Goal: Information Seeking & Learning: Learn about a topic

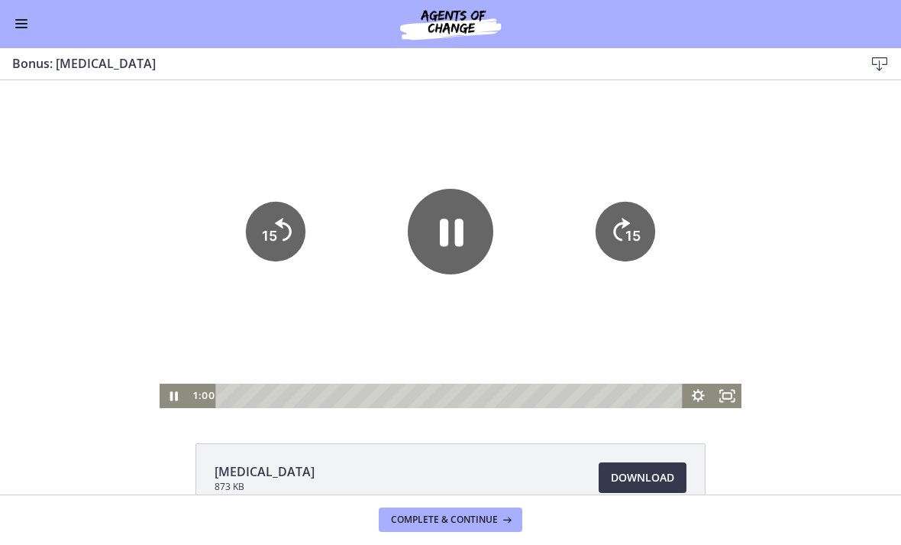
scroll to position [44, 0]
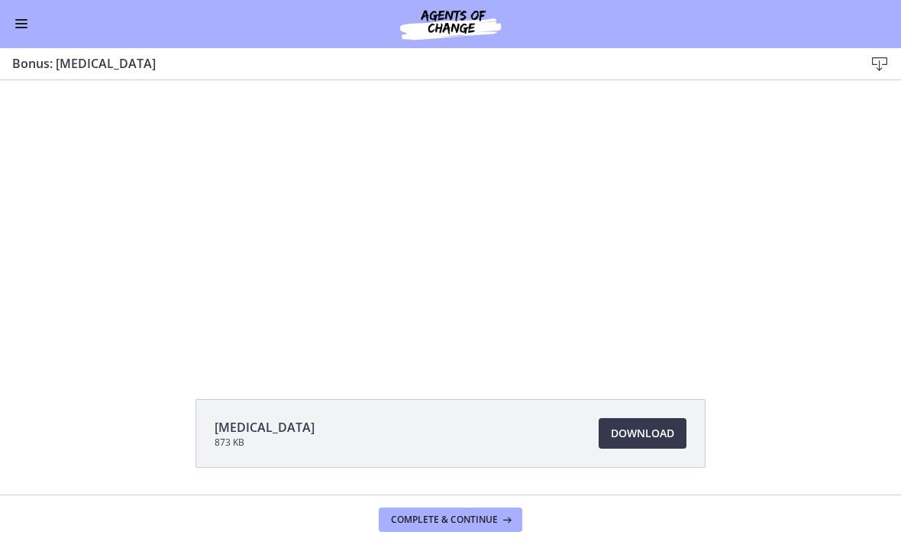
click at [648, 334] on div at bounding box center [451, 200] width 583 height 328
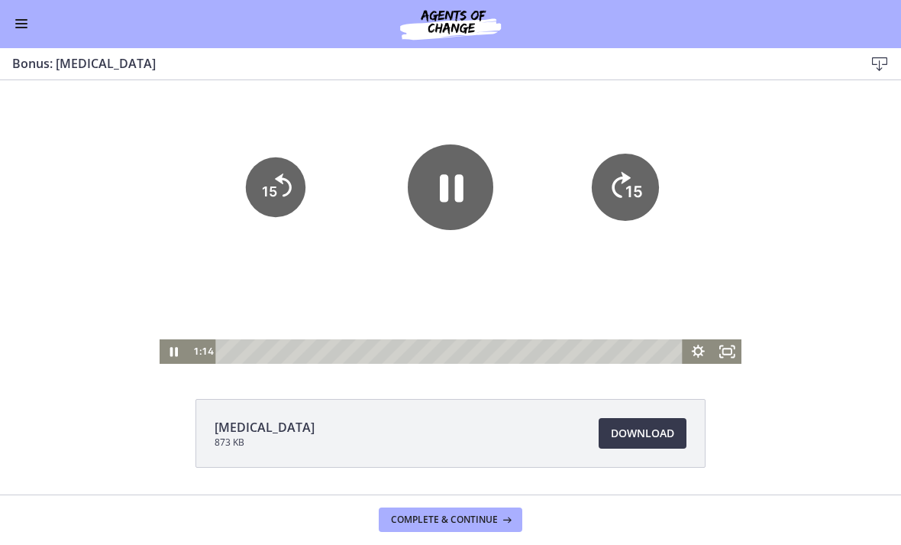
click at [635, 205] on icon "15" at bounding box center [625, 187] width 67 height 67
click at [625, 203] on icon "15" at bounding box center [625, 187] width 67 height 67
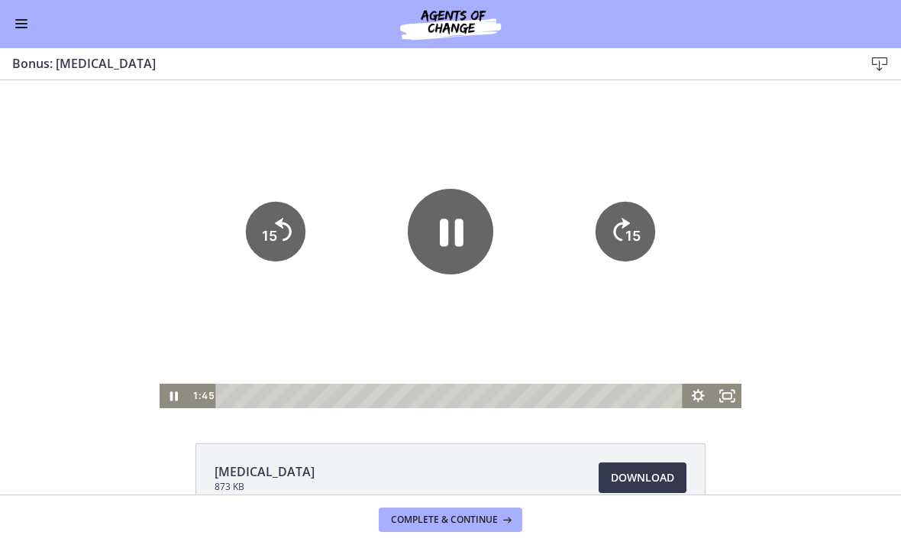
scroll to position [0, 0]
click at [833, 226] on div "Tap for sound @keyframes VOLUME_SMALL_WAVE_FLASH { 0% { opacity: 0; } 33% { opa…" at bounding box center [450, 244] width 901 height 328
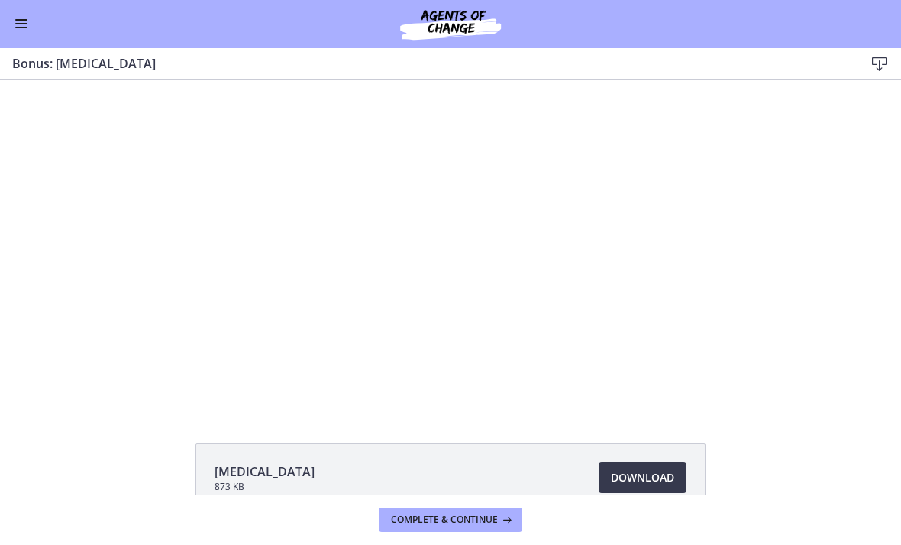
click at [795, 259] on div "Tap for sound @keyframes VOLUME_SMALL_WAVE_FLASH { 0% { opacity: 0; } 33% { opa…" at bounding box center [450, 244] width 901 height 328
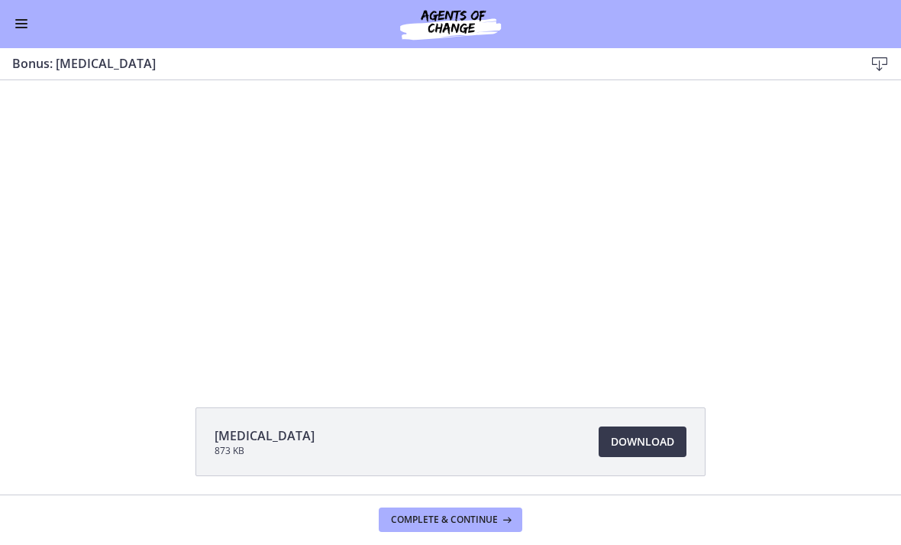
scroll to position [34, 0]
click at [679, 299] on div at bounding box center [451, 211] width 583 height 328
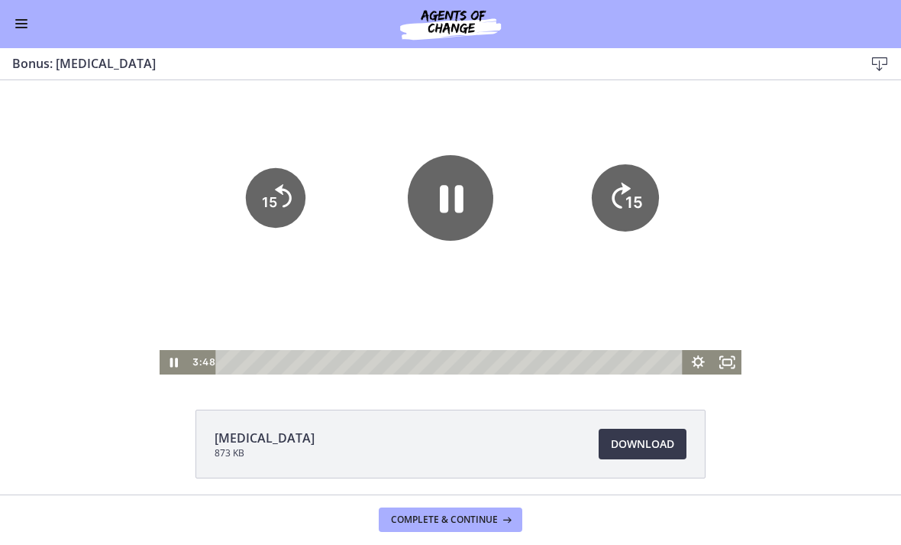
click at [630, 217] on icon "15" at bounding box center [625, 197] width 67 height 67
click at [632, 210] on tspan "15" at bounding box center [632, 202] width 15 height 16
click at [626, 202] on tspan "15" at bounding box center [634, 202] width 18 height 19
click at [628, 161] on text "15" at bounding box center [634, 151] width 19 height 21
click at [628, 187] on icon "15" at bounding box center [626, 198] width 60 height 60
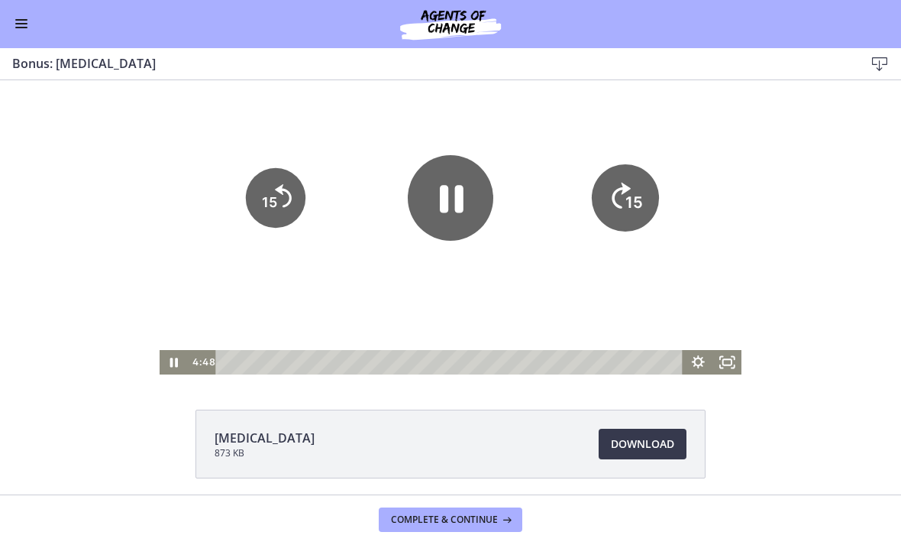
click at [629, 183] on icon "15" at bounding box center [625, 197] width 67 height 67
click at [631, 193] on tspan "15" at bounding box center [634, 202] width 18 height 19
click at [631, 179] on icon "15" at bounding box center [626, 198] width 60 height 60
click at [637, 178] on icon "15" at bounding box center [626, 198] width 60 height 60
click at [637, 177] on icon "15" at bounding box center [626, 198] width 60 height 60
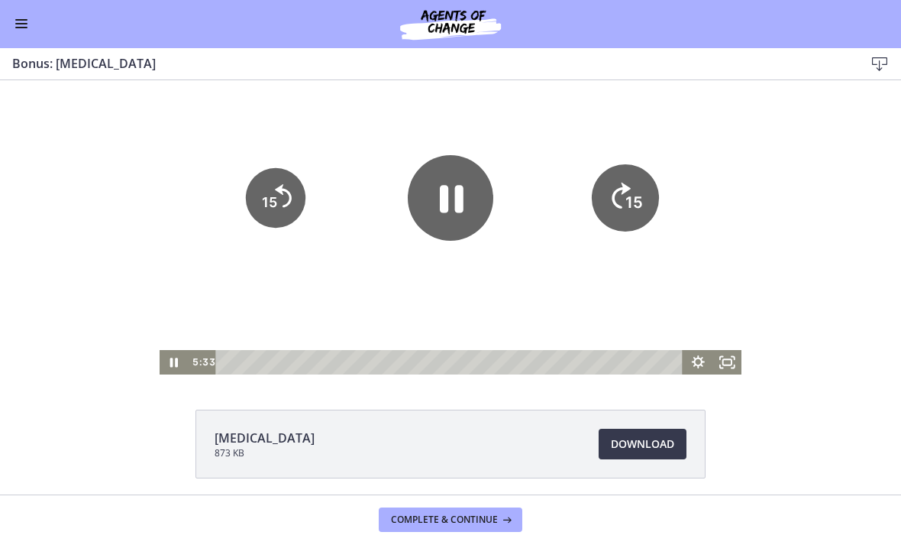
click at [632, 176] on icon "15" at bounding box center [625, 145] width 75 height 75
click at [632, 176] on icon "15" at bounding box center [625, 197] width 67 height 67
click at [624, 182] on icon "15" at bounding box center [625, 145] width 75 height 75
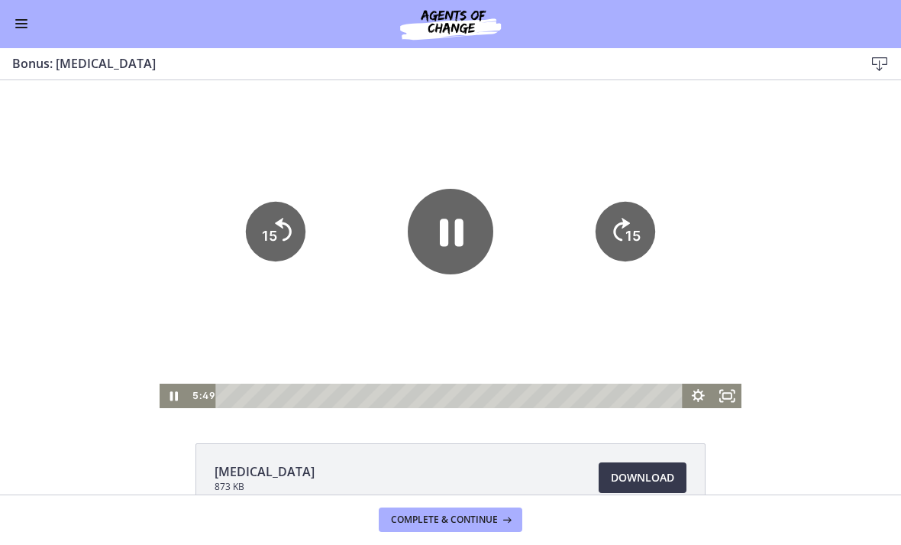
click at [827, 240] on div "Tap for sound @keyframes VOLUME_SMALL_WAVE_FLASH { 0% { opacity: 0; } 33% { opa…" at bounding box center [450, 244] width 901 height 328
click at [781, 296] on div "Tap for sound @keyframes VOLUME_SMALL_WAVE_FLASH { 0% { opacity: 0; } 33% { opa…" at bounding box center [450, 244] width 901 height 328
click at [735, 384] on icon "Fullscreen" at bounding box center [727, 395] width 29 height 24
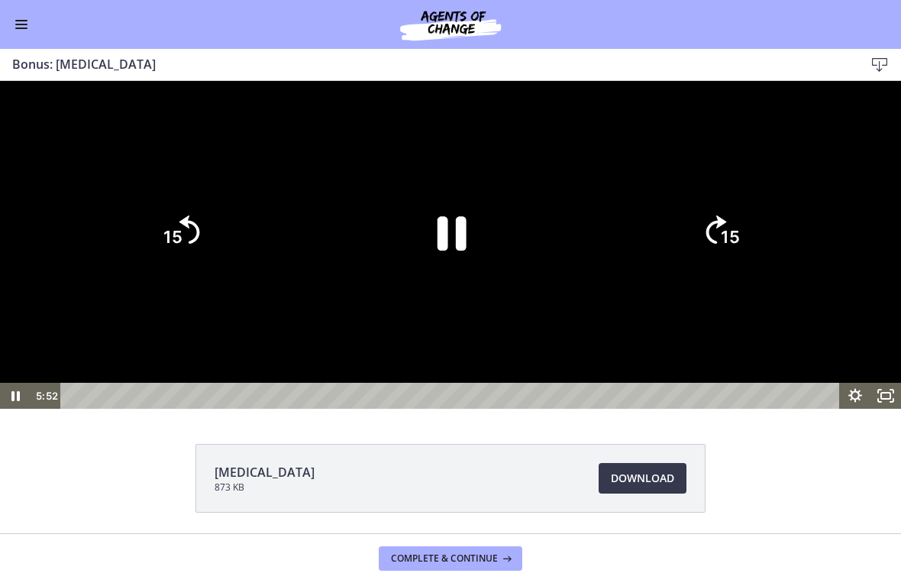
click at [532, 409] on div at bounding box center [450, 245] width 901 height 328
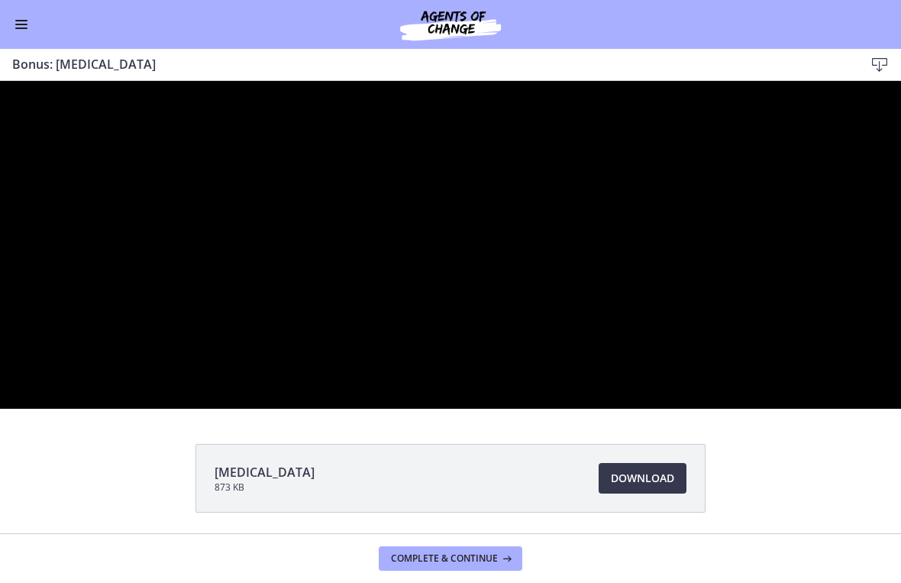
click at [784, 409] on div at bounding box center [450, 245] width 901 height 328
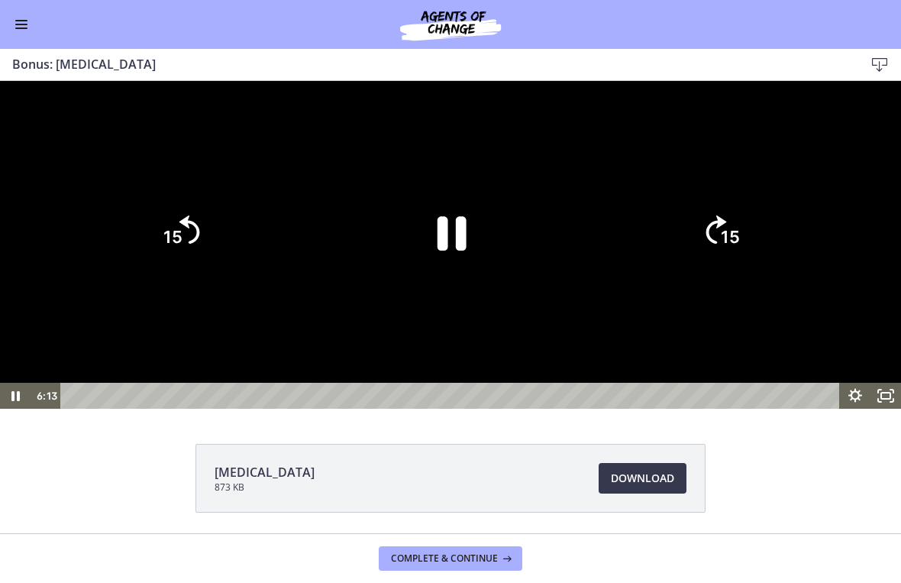
click at [215, 268] on icon "15" at bounding box center [180, 231] width 73 height 73
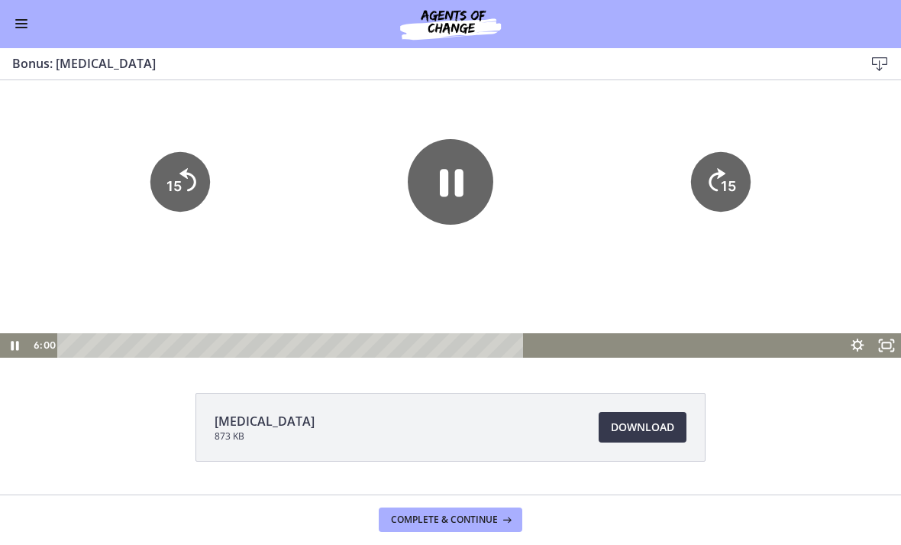
scroll to position [63, 0]
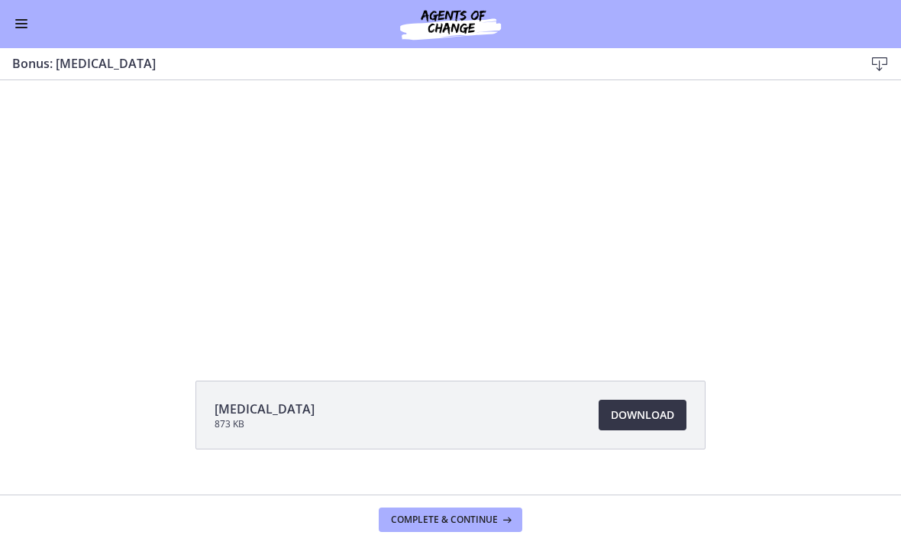
click at [631, 422] on span "Download Opens in a new window" at bounding box center [642, 415] width 63 height 18
click at [500, 217] on div at bounding box center [451, 182] width 583 height 328
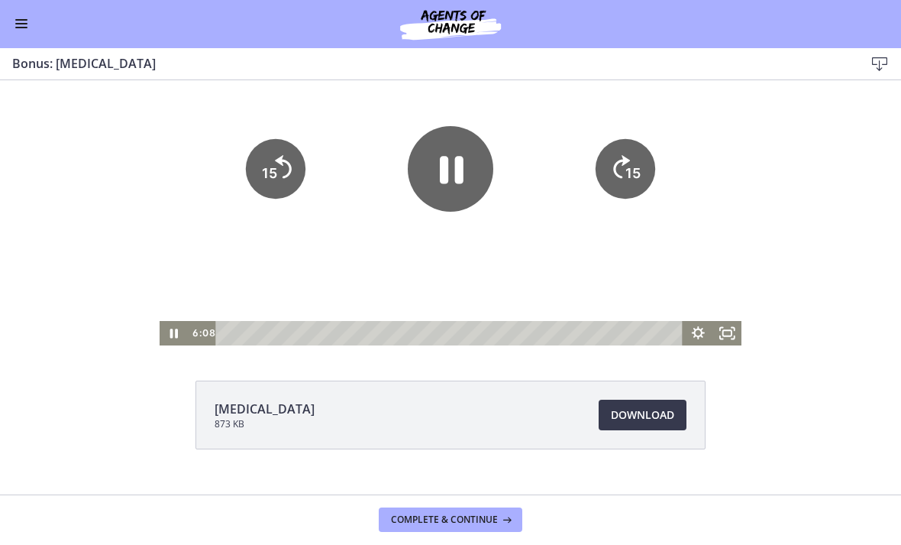
click at [466, 178] on icon "Pause" at bounding box center [451, 169] width 86 height 86
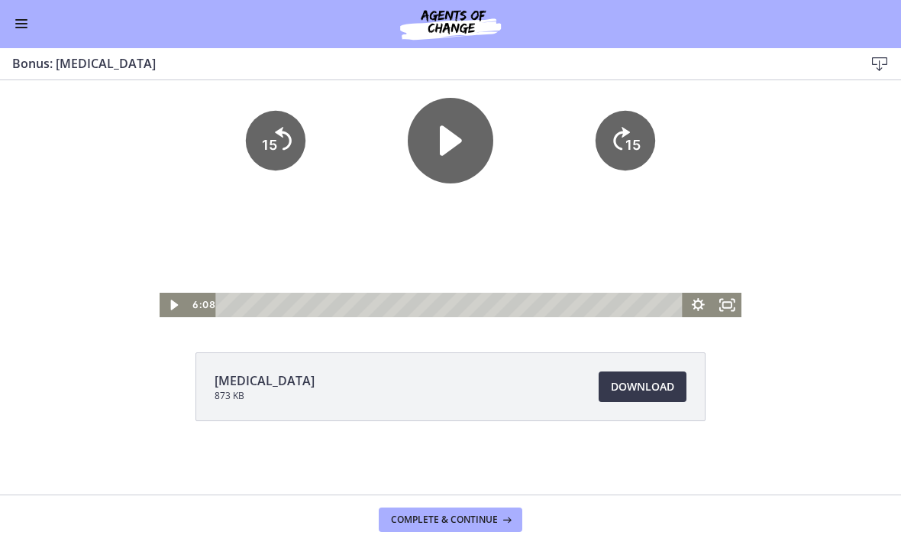
scroll to position [91, 0]
click at [472, 520] on span "Complete & continue" at bounding box center [444, 520] width 107 height 12
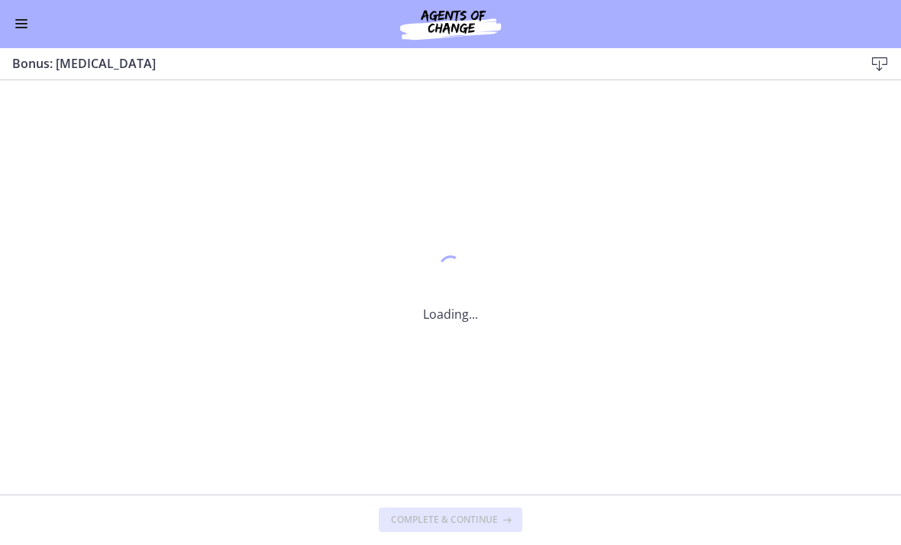
scroll to position [0, 0]
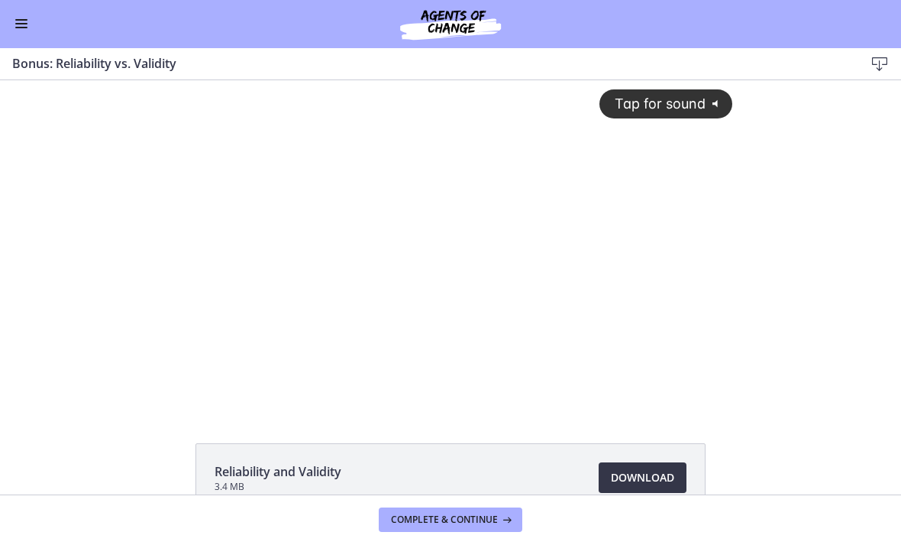
click at [654, 469] on span "Download Opens in a new window" at bounding box center [642, 478] width 63 height 18
click at [688, 97] on span "Tap for sound" at bounding box center [653, 103] width 105 height 16
click at [637, 230] on div at bounding box center [451, 244] width 583 height 328
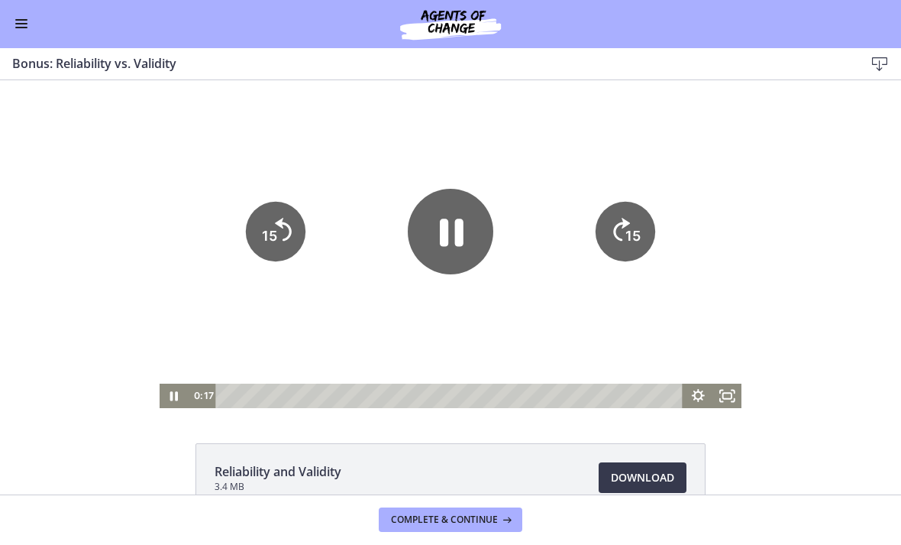
click at [638, 234] on tspan "15" at bounding box center [632, 236] width 15 height 16
click at [648, 321] on div at bounding box center [451, 244] width 583 height 328
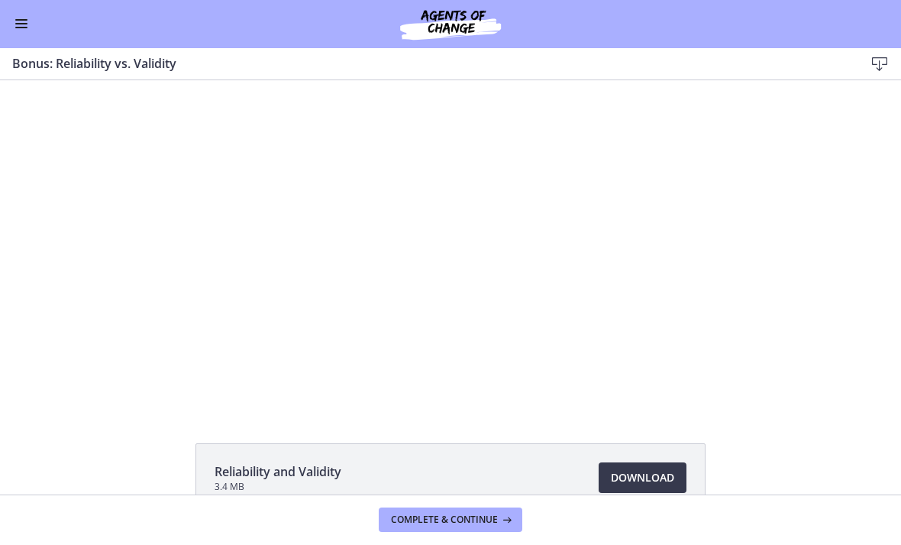
click at [311, 272] on div at bounding box center [451, 244] width 583 height 328
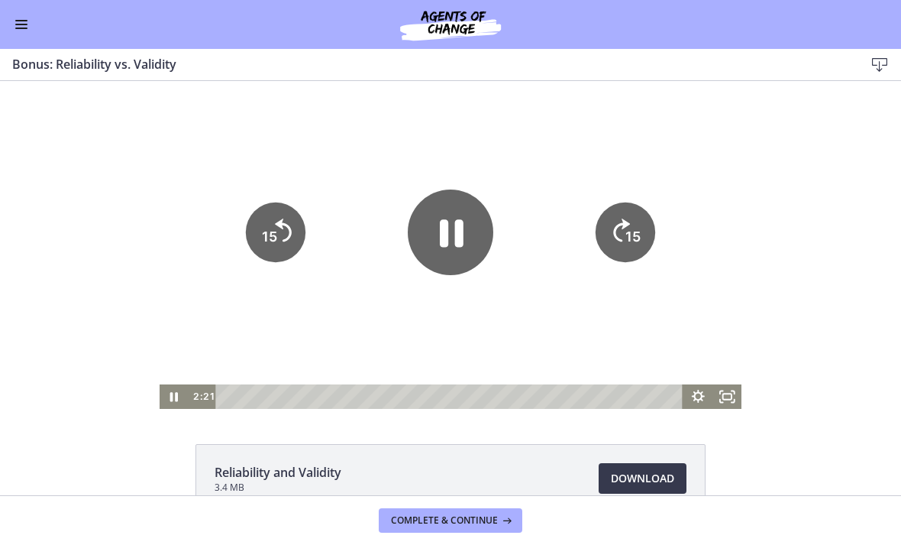
click at [437, 257] on icon "Pause" at bounding box center [451, 232] width 86 height 86
click at [204, 305] on div at bounding box center [451, 245] width 583 height 328
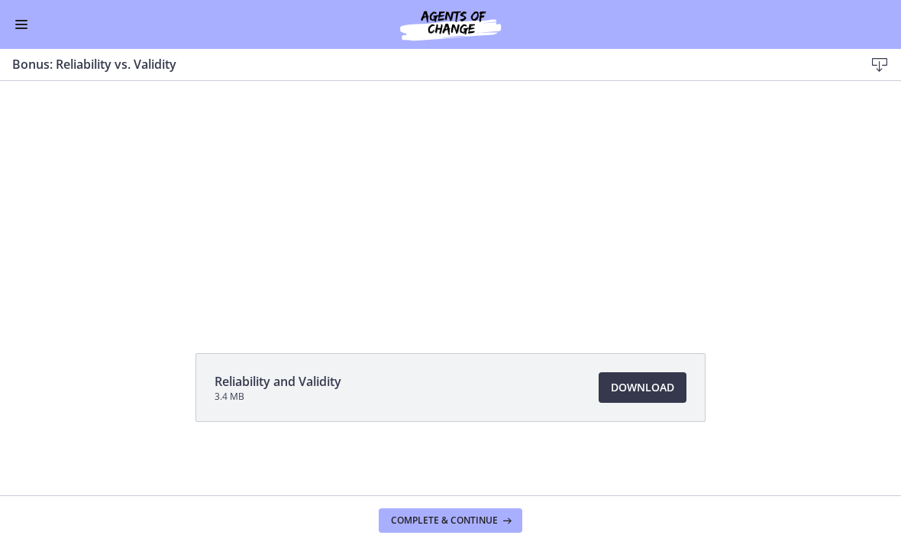
scroll to position [91, 0]
